Goal: Transaction & Acquisition: Book appointment/travel/reservation

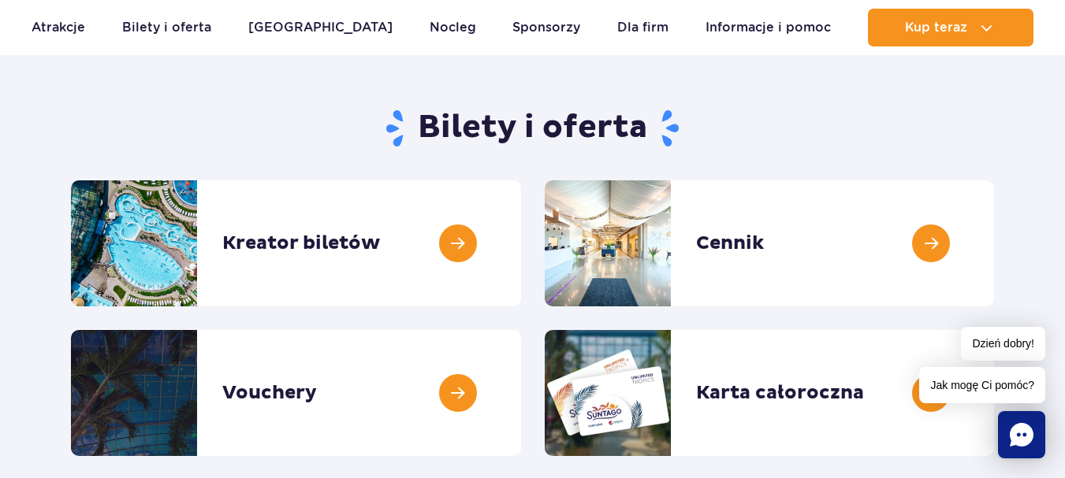
scroll to position [128, 0]
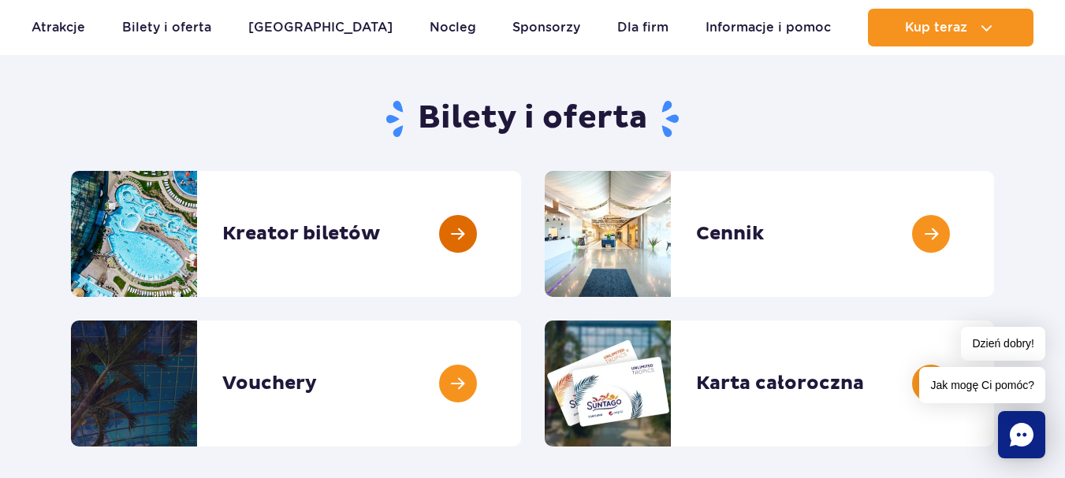
click at [521, 225] on link at bounding box center [521, 234] width 0 height 126
click at [521, 282] on link at bounding box center [521, 234] width 0 height 126
click at [994, 258] on link at bounding box center [994, 234] width 0 height 126
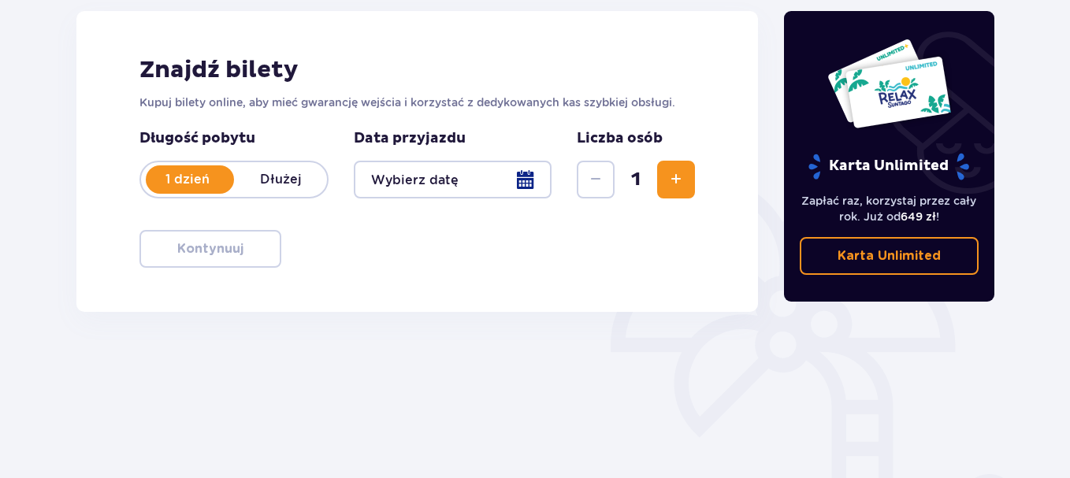
scroll to position [222, 0]
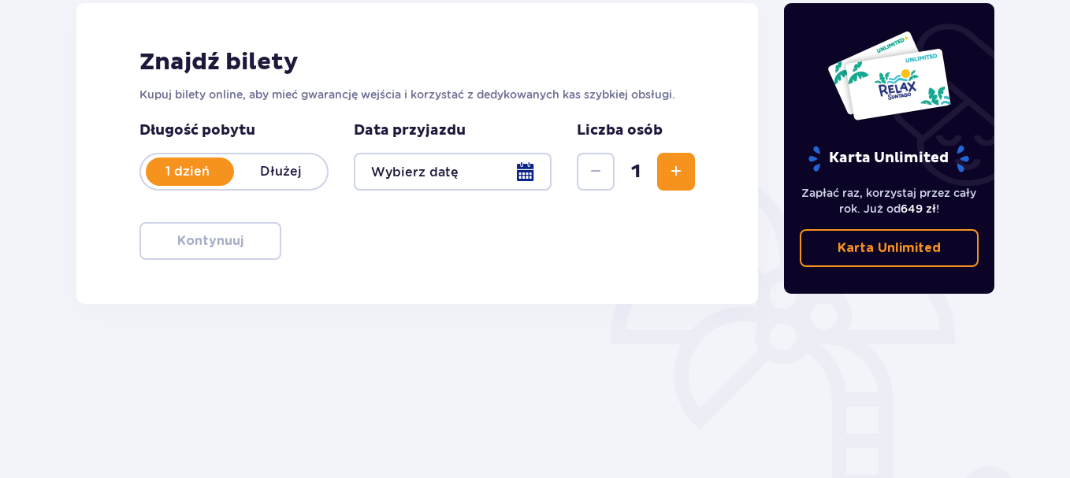
click at [519, 172] on div at bounding box center [453, 172] width 198 height 38
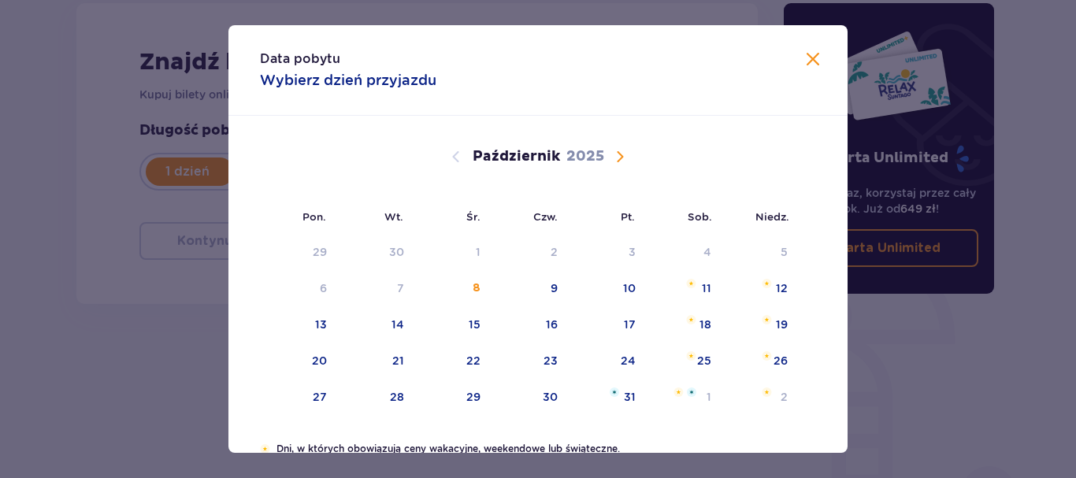
click at [615, 153] on span "Następny miesiąc" at bounding box center [620, 156] width 19 height 19
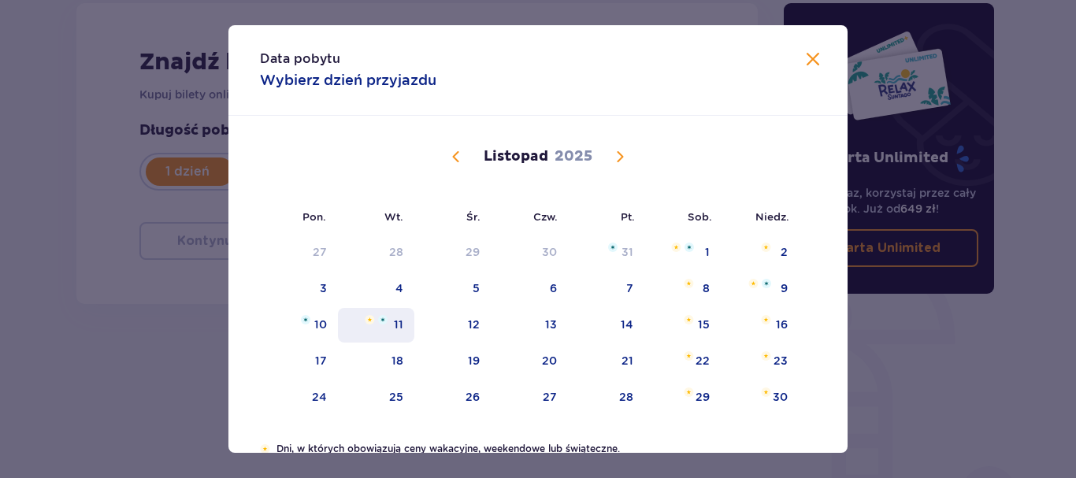
click at [383, 331] on div "11" at bounding box center [376, 325] width 76 height 35
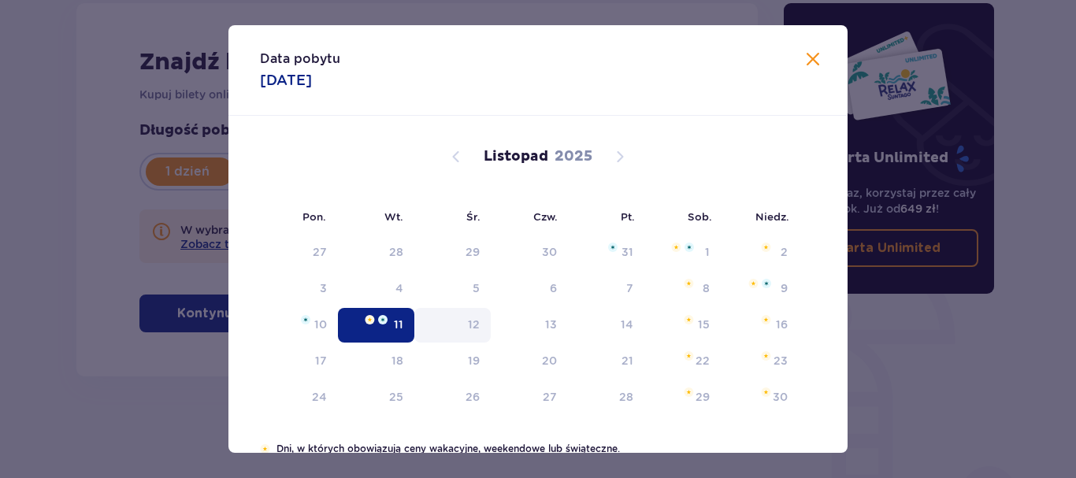
type input "11.11.25"
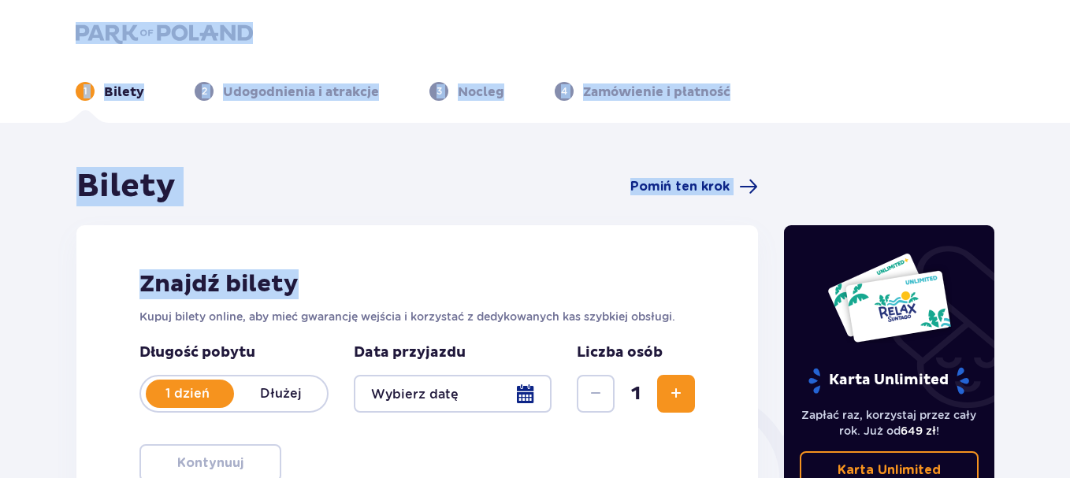
click at [23, 0] on html "1 Bilety 2 Udogodnienia i atrakcje 3 Nocleg 4 Zamówienie i płatność Bilety Pomi…" at bounding box center [535, 239] width 1070 height 478
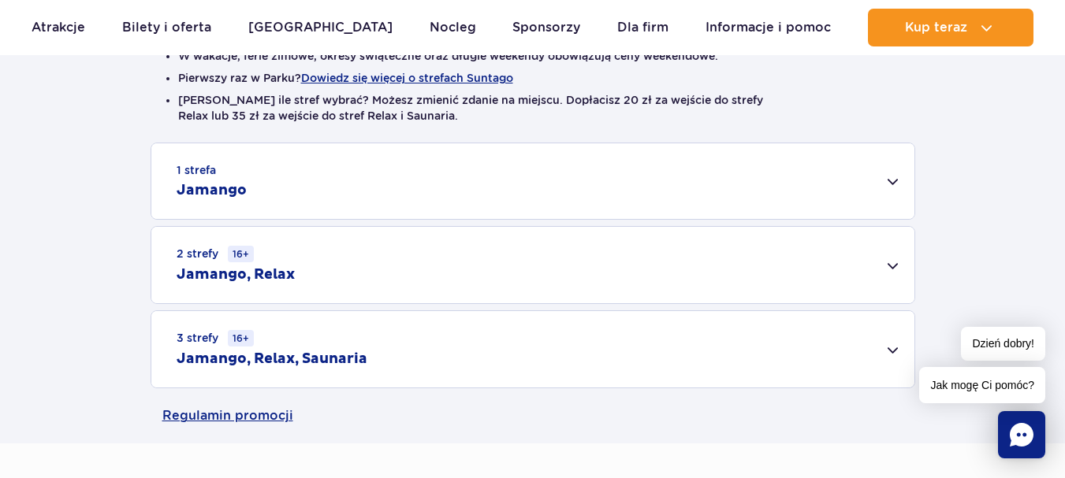
scroll to position [462, 0]
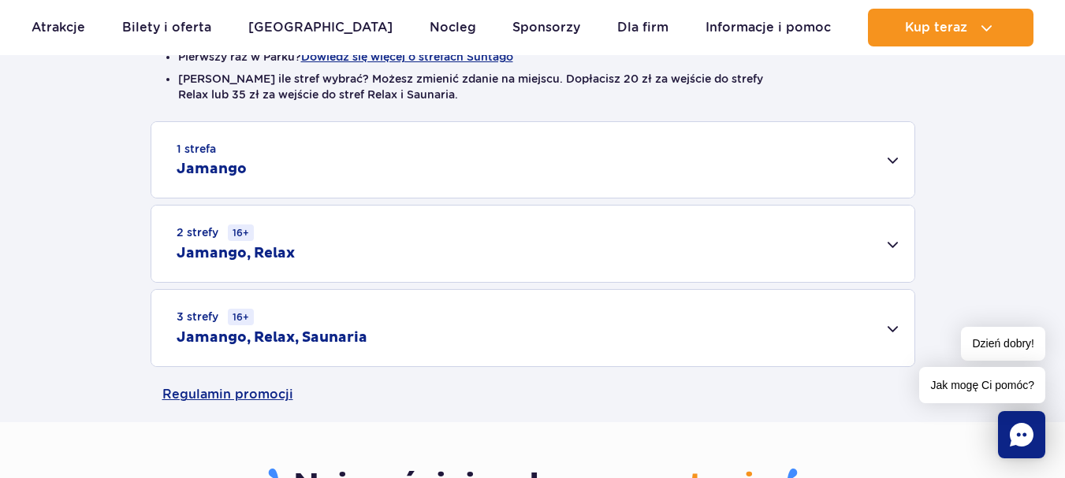
click at [740, 240] on div "2 strefy 16+ Jamango, Relax" at bounding box center [532, 244] width 763 height 76
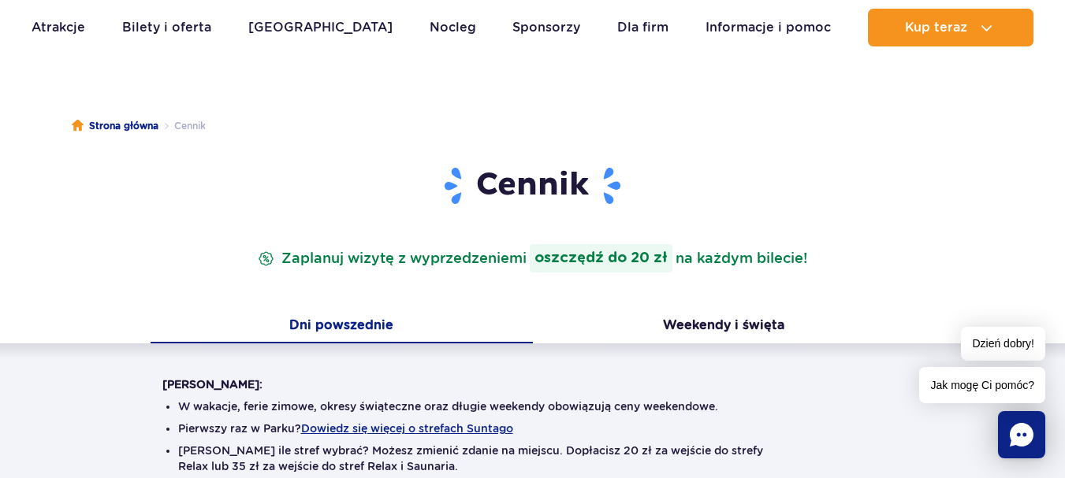
scroll to position [66, 0]
